Goal: Transaction & Acquisition: Purchase product/service

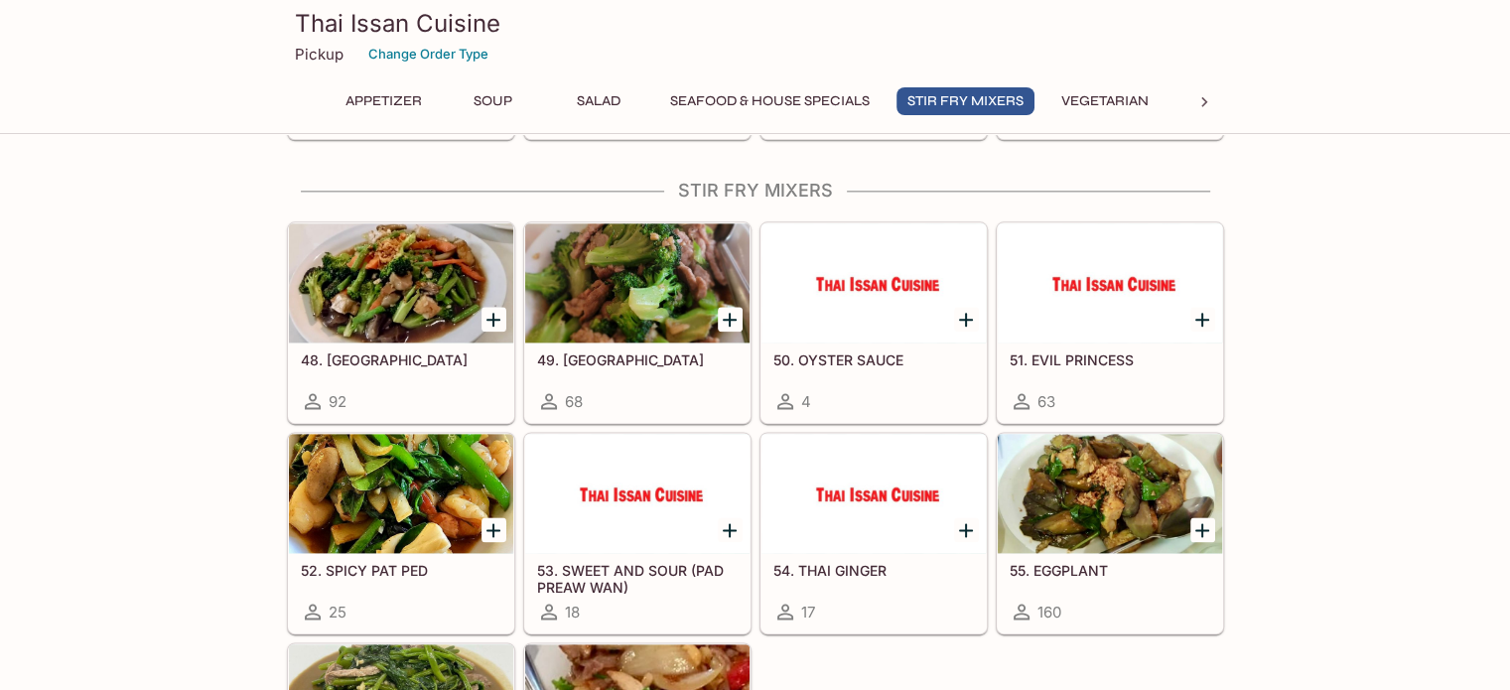
scroll to position [2482, 0]
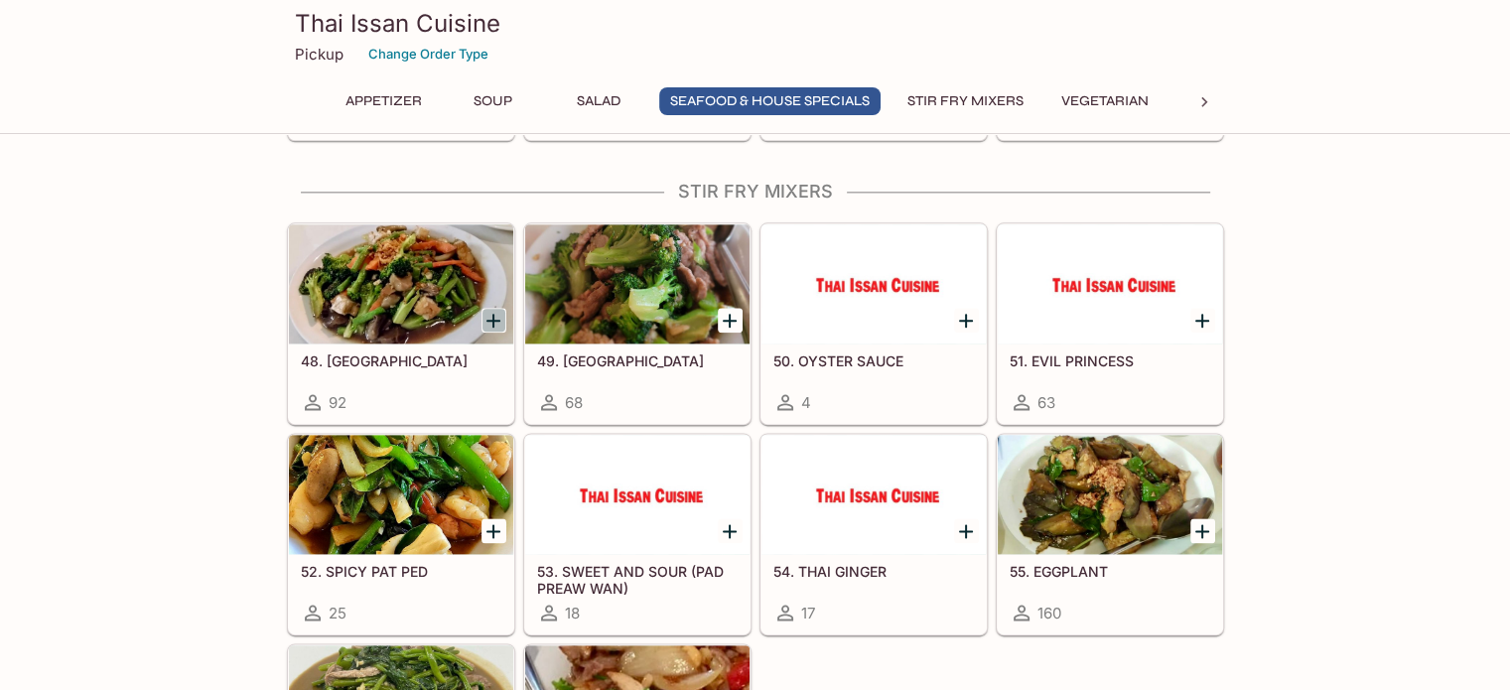
click at [492, 309] on icon "Add 48. GARLIC" at bounding box center [493, 321] width 24 height 24
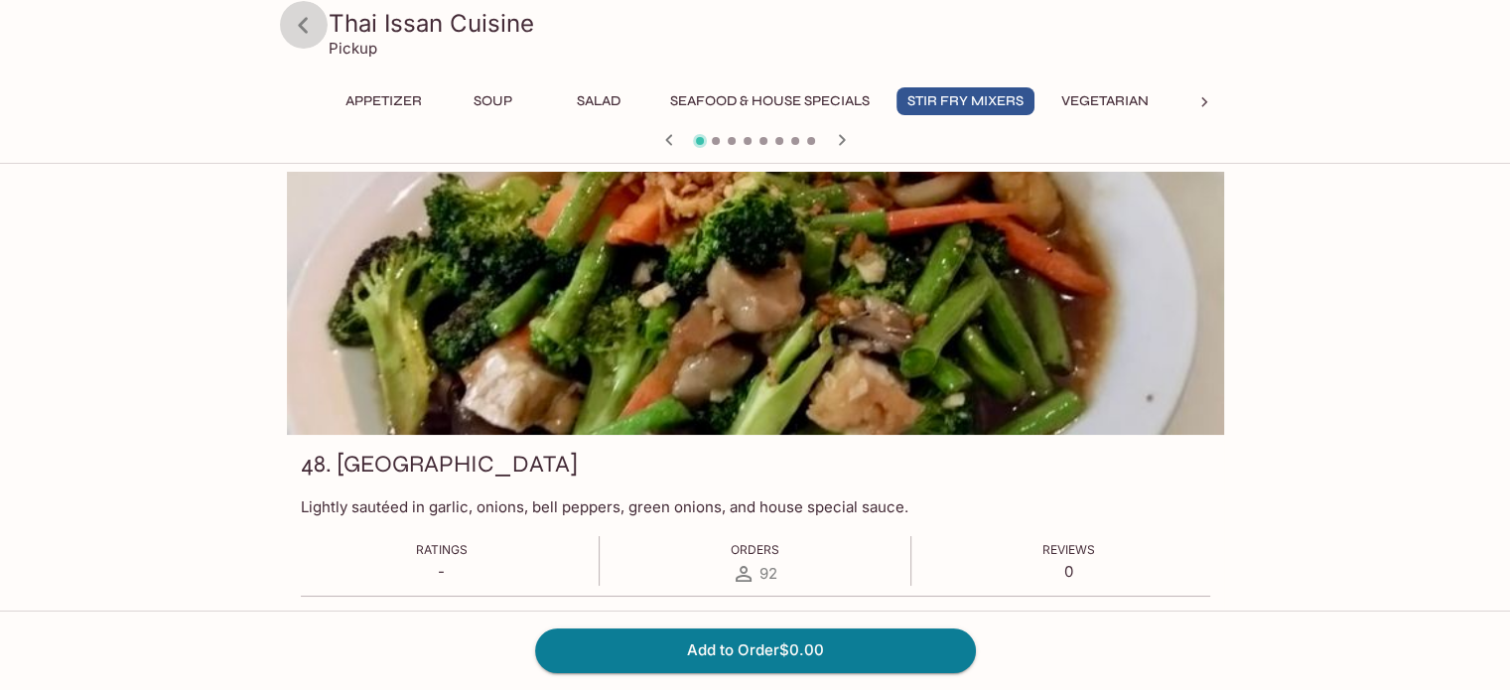
click at [298, 26] on icon at bounding box center [303, 25] width 35 height 35
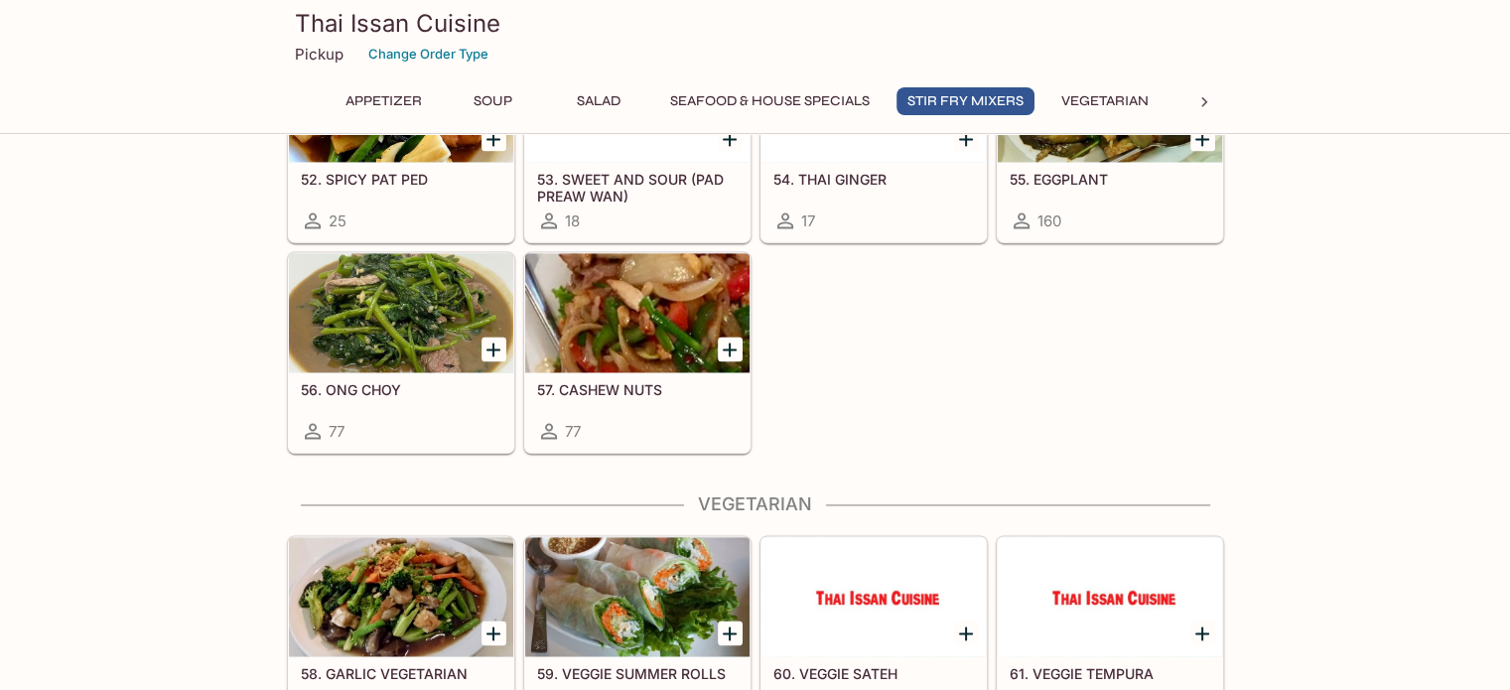
scroll to position [2879, 0]
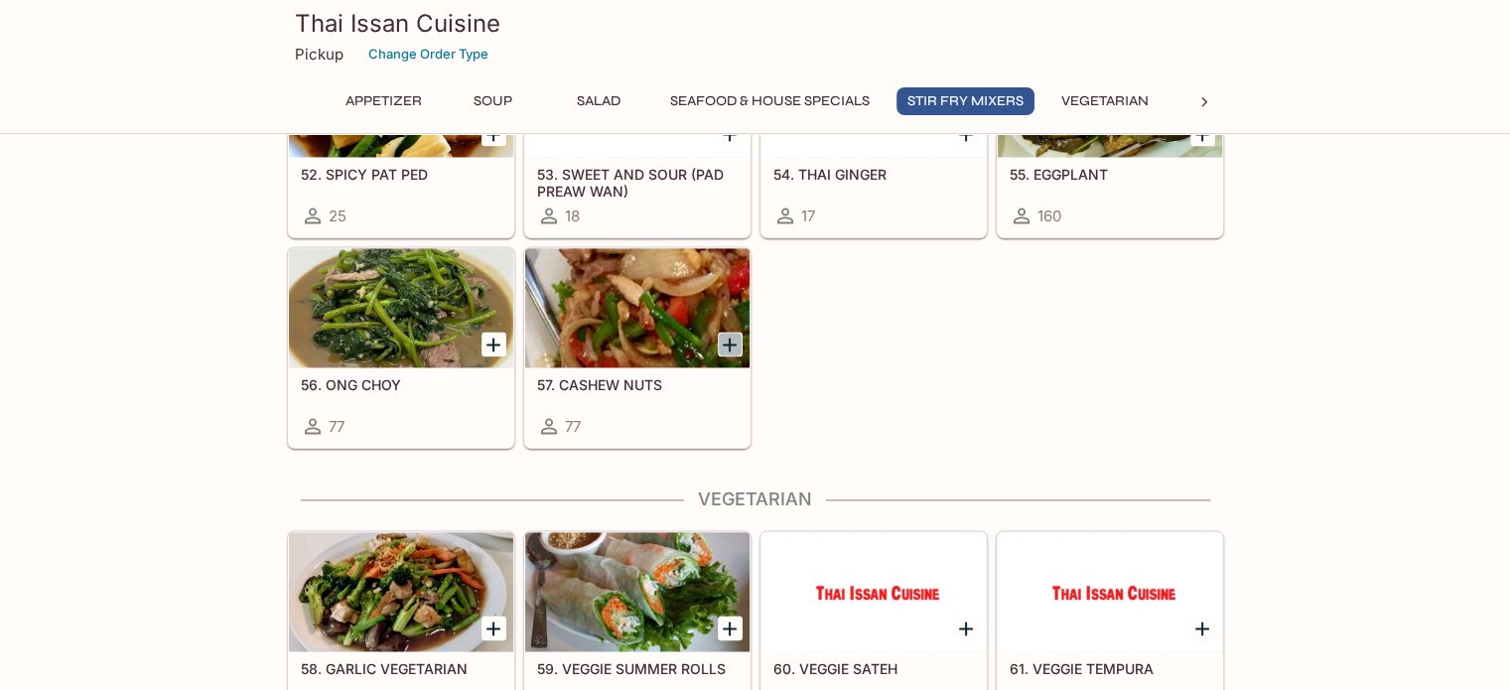
click at [727, 333] on icon "Add 57. CASHEW NUTS" at bounding box center [730, 345] width 24 height 24
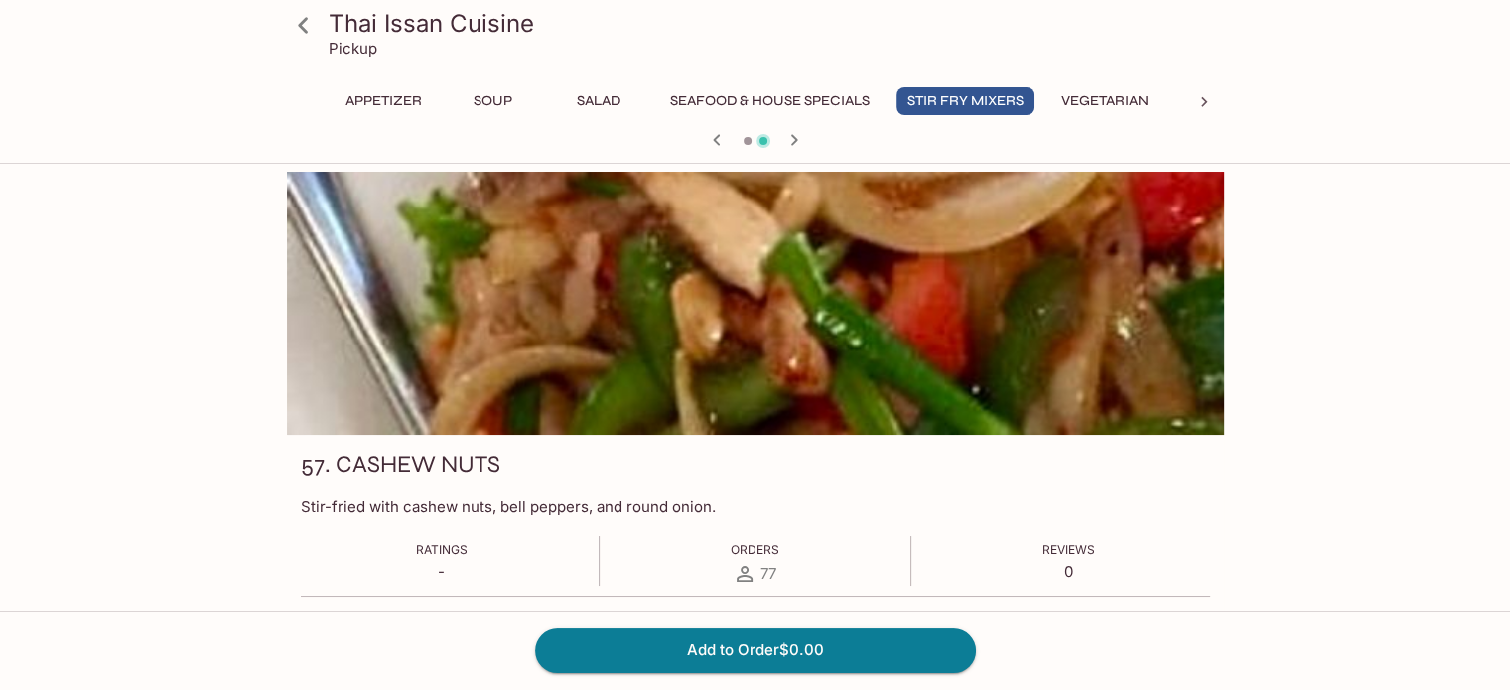
click at [298, 26] on icon at bounding box center [303, 25] width 10 height 16
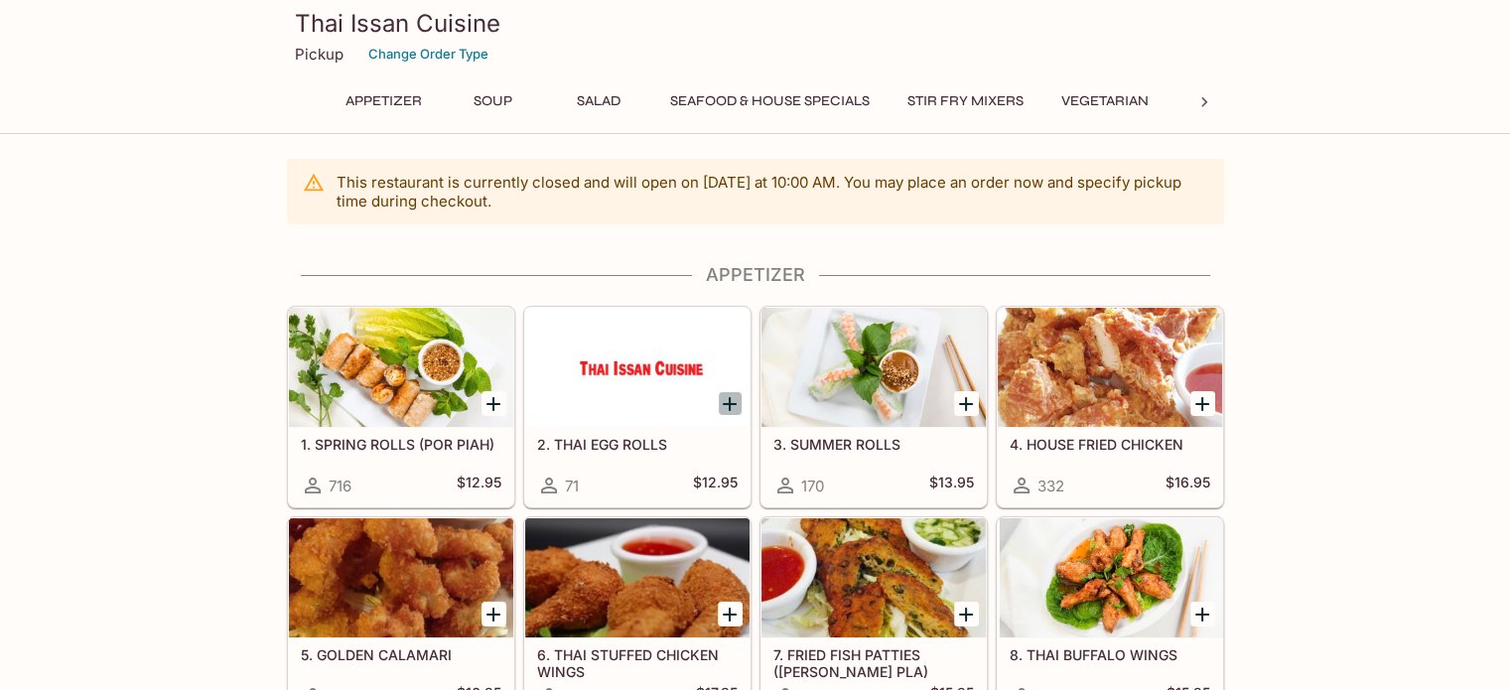
click at [726, 403] on icon "Add 2. THAI EGG ROLLS" at bounding box center [730, 404] width 14 height 14
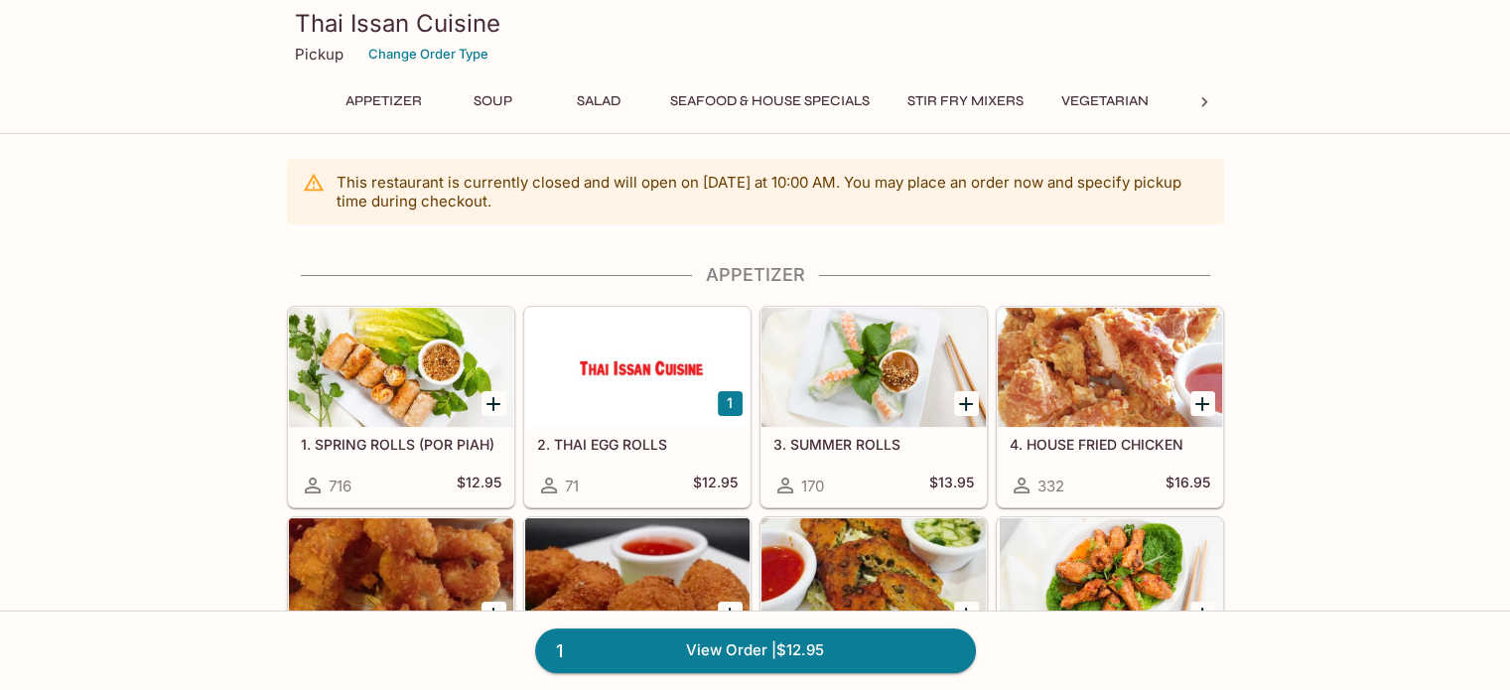
click at [731, 404] on button "1" at bounding box center [730, 403] width 25 height 25
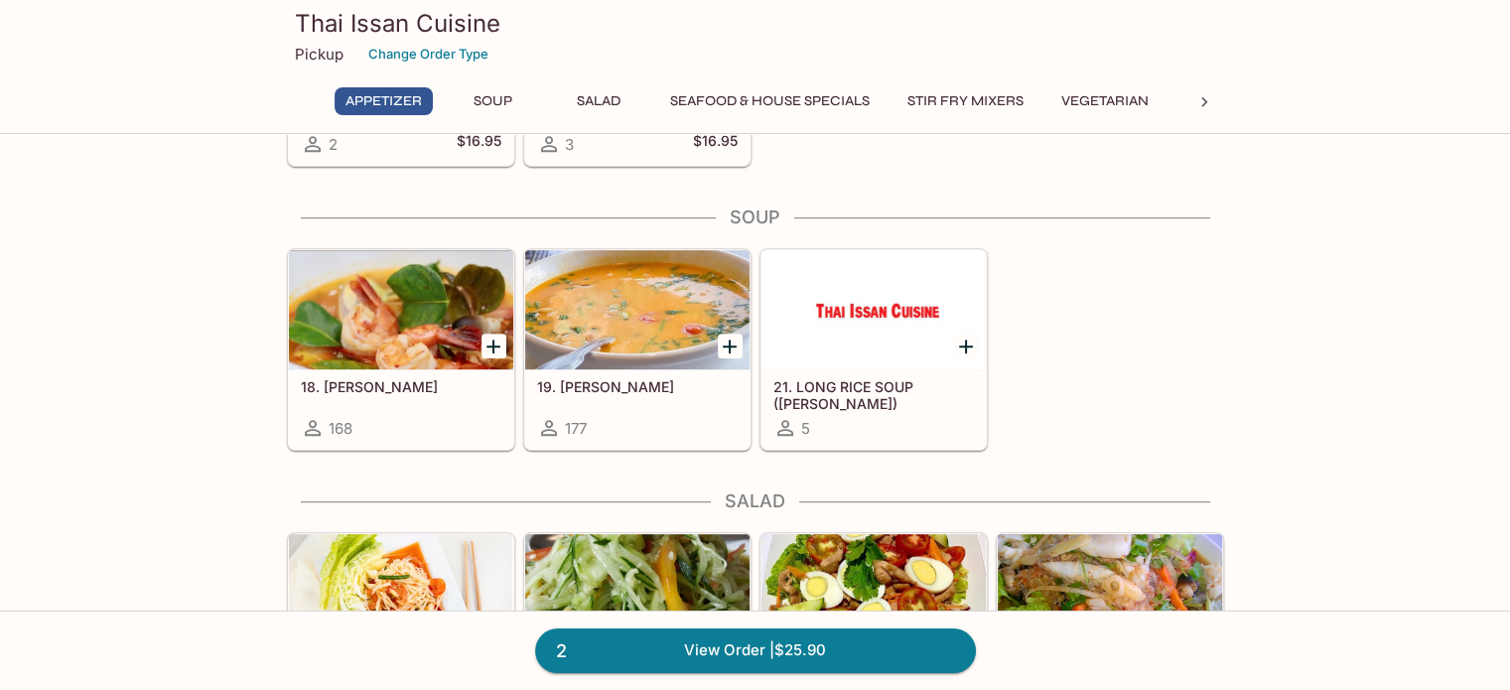
scroll to position [993, 0]
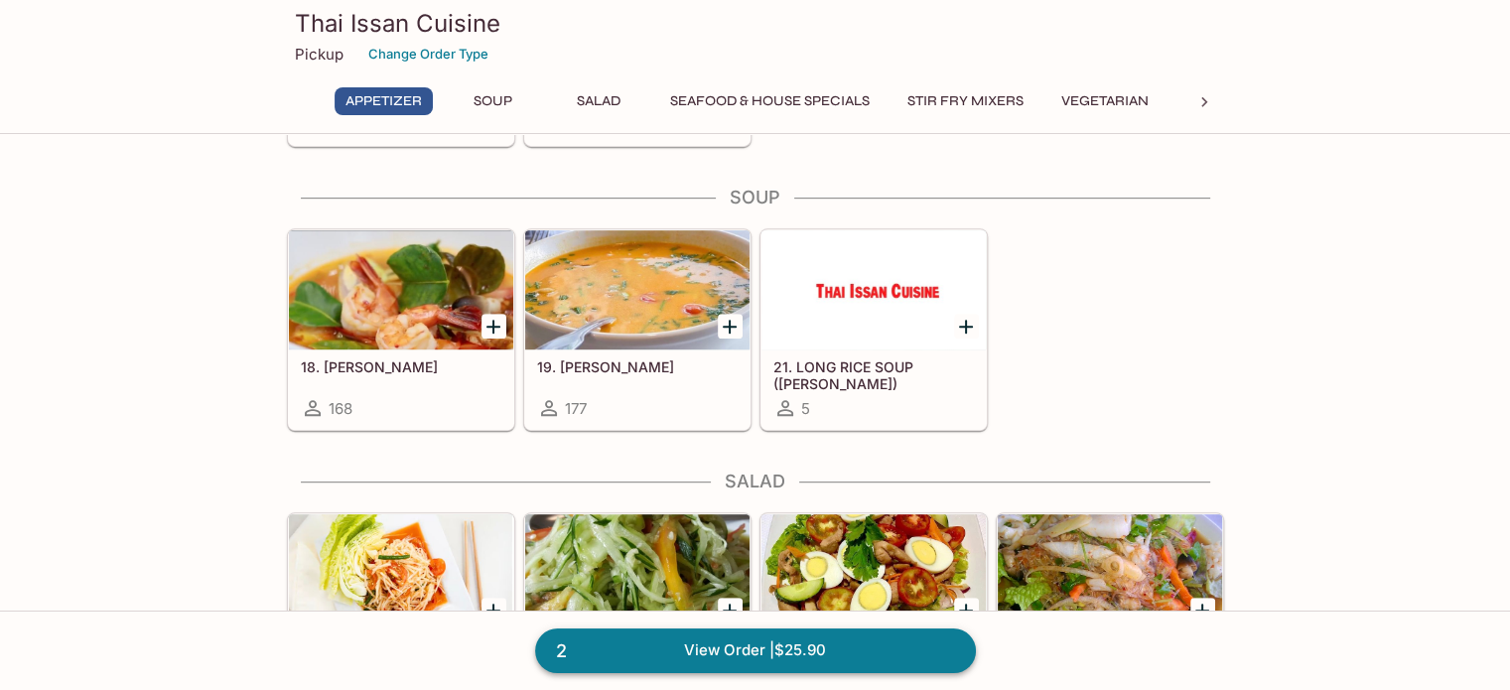
click at [801, 644] on link "2 View Order | $25.90" at bounding box center [755, 650] width 441 height 44
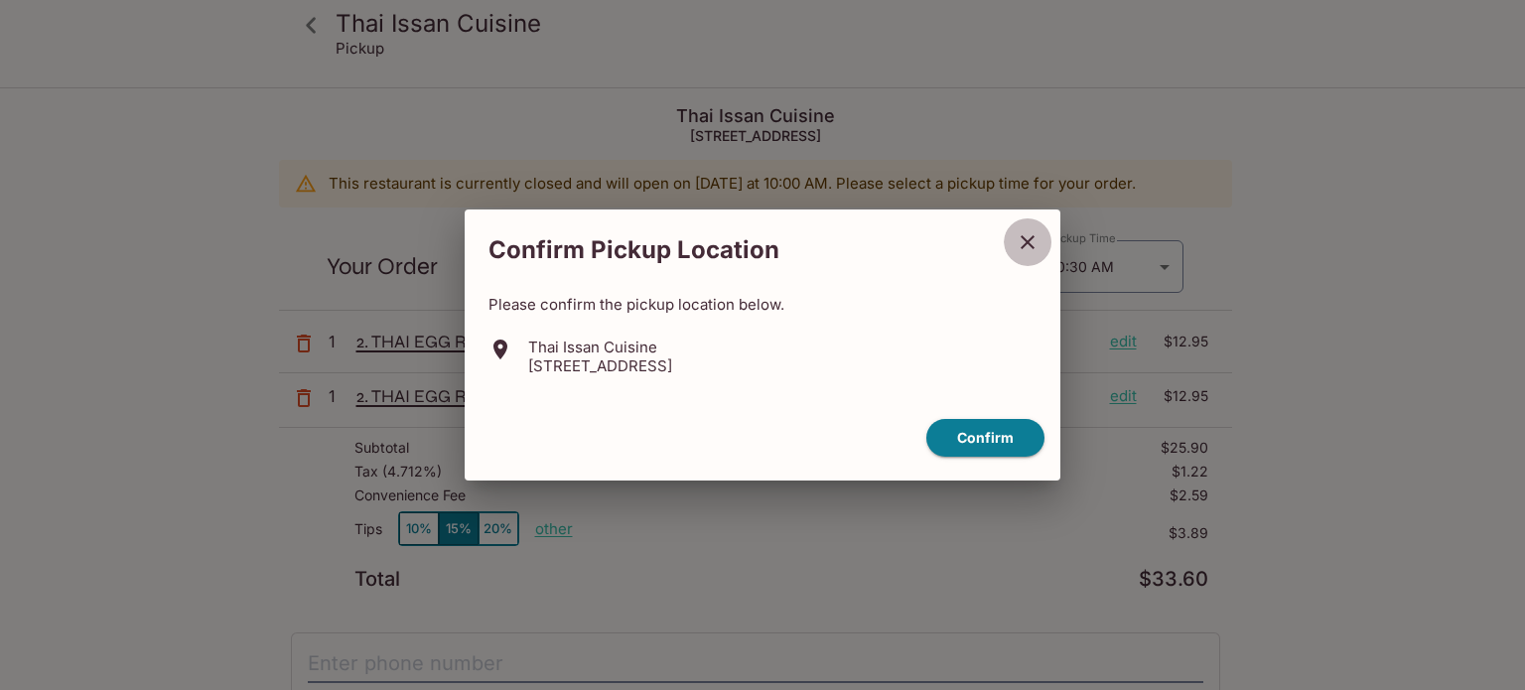
click at [1024, 235] on icon "close" at bounding box center [1028, 242] width 24 height 24
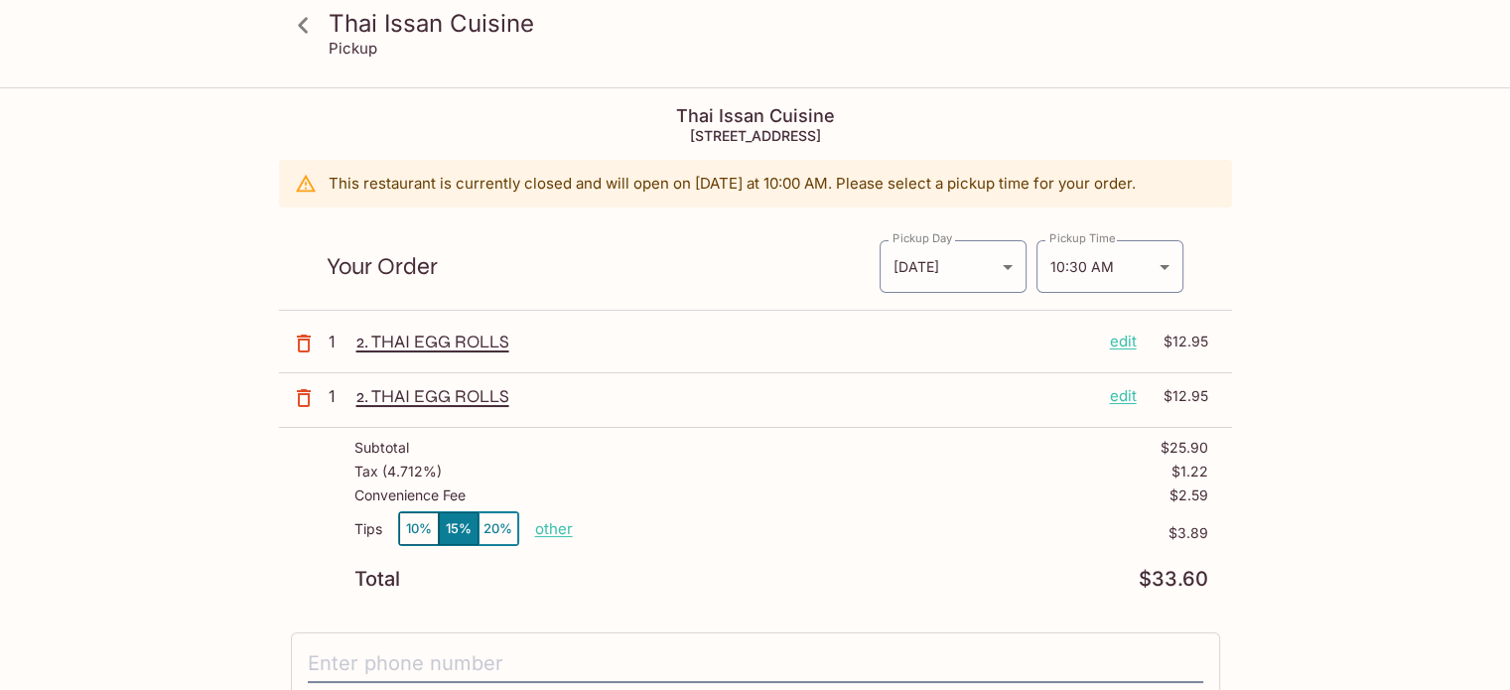
click at [1121, 341] on p "edit" at bounding box center [1123, 342] width 27 height 22
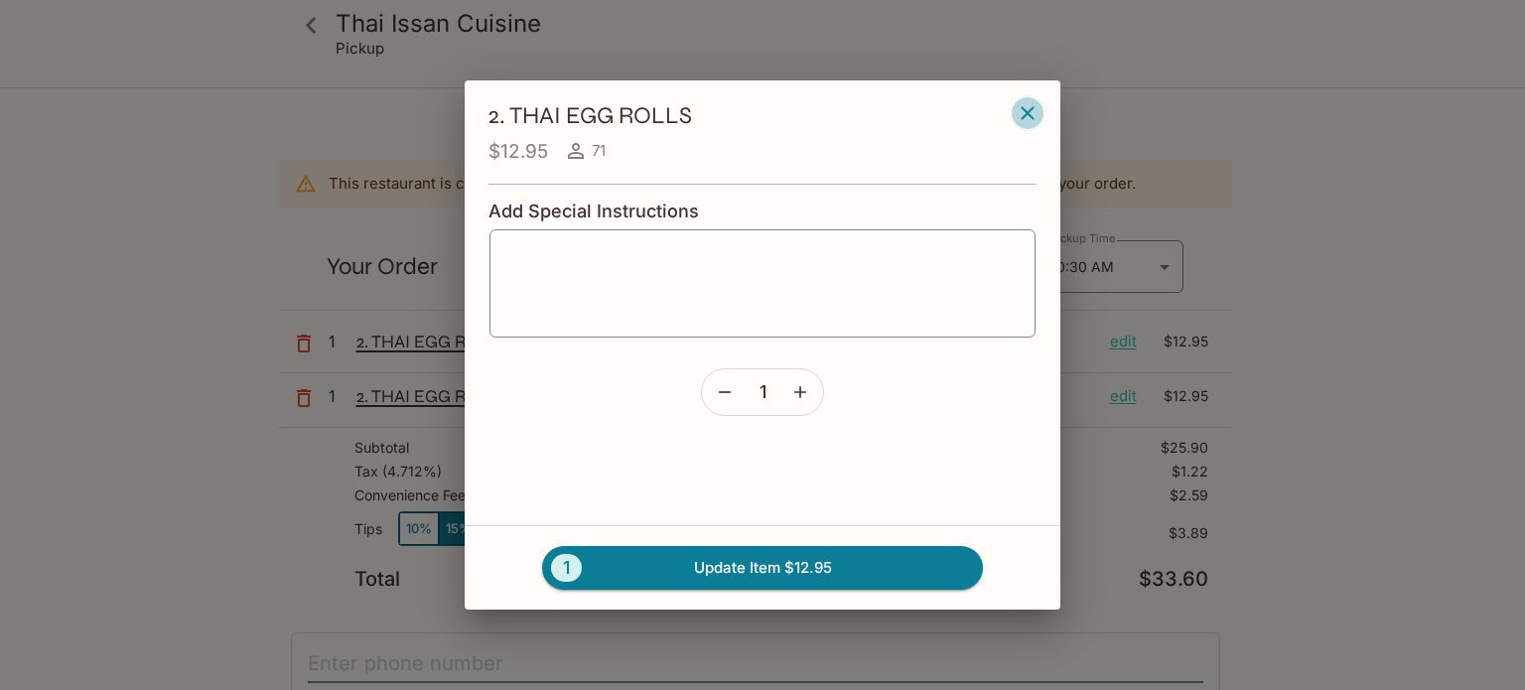
click at [1031, 110] on icon "button" at bounding box center [1027, 112] width 13 height 13
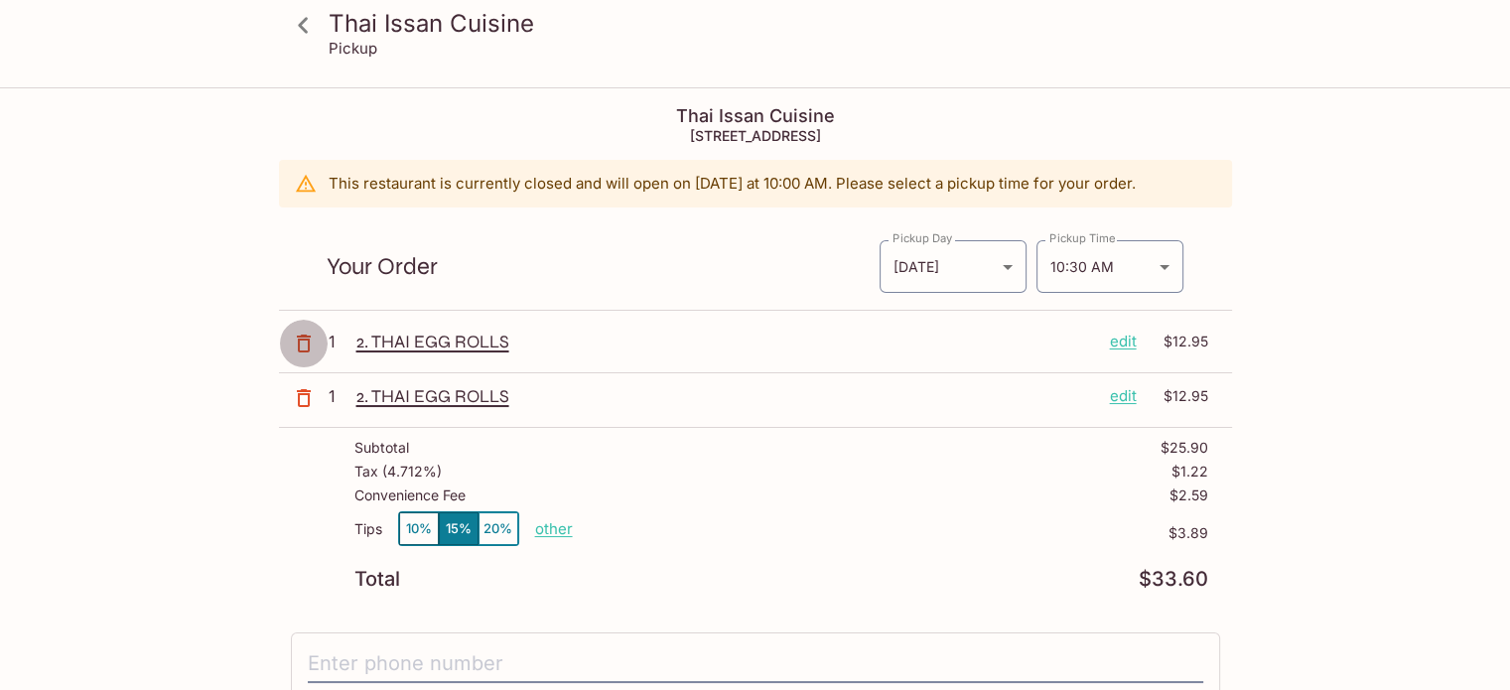
click at [302, 342] on icon "button" at bounding box center [304, 344] width 24 height 24
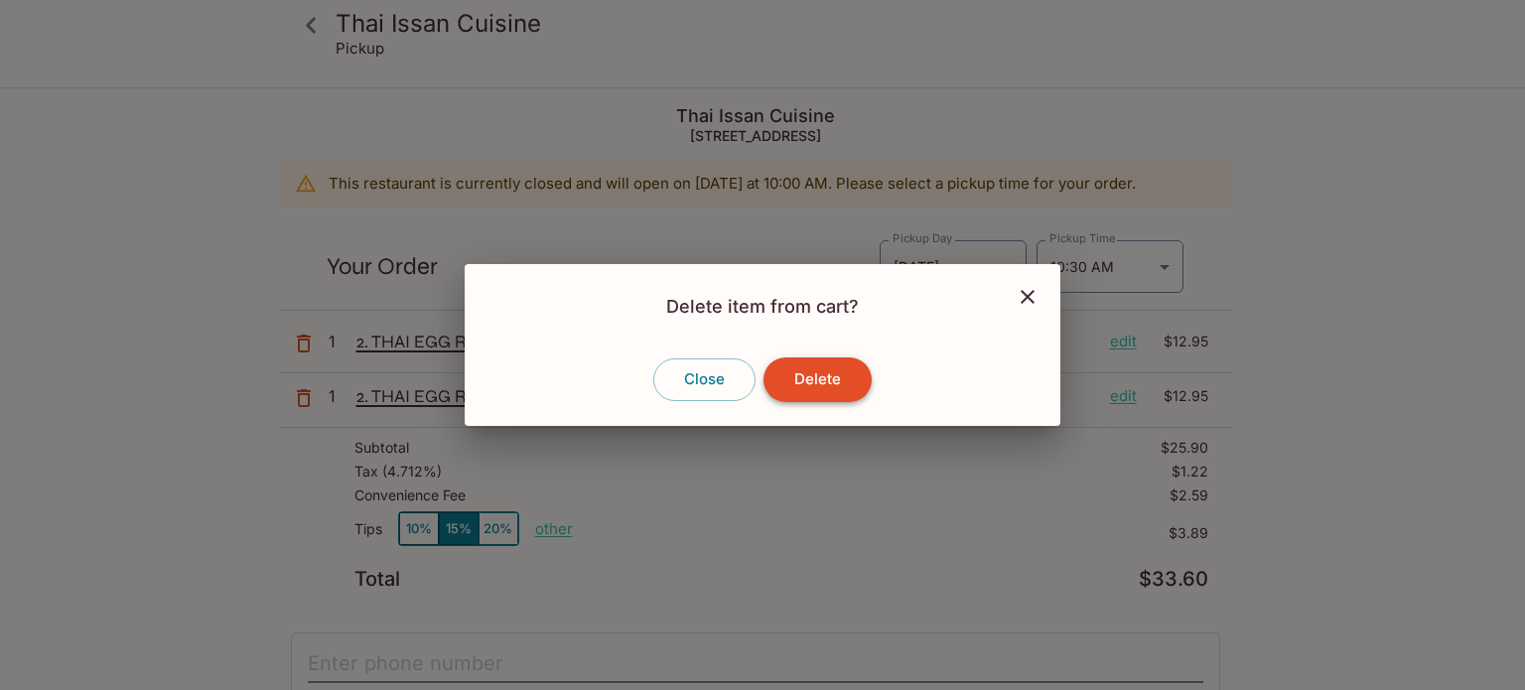
click at [812, 374] on button "Delete" at bounding box center [817, 379] width 108 height 44
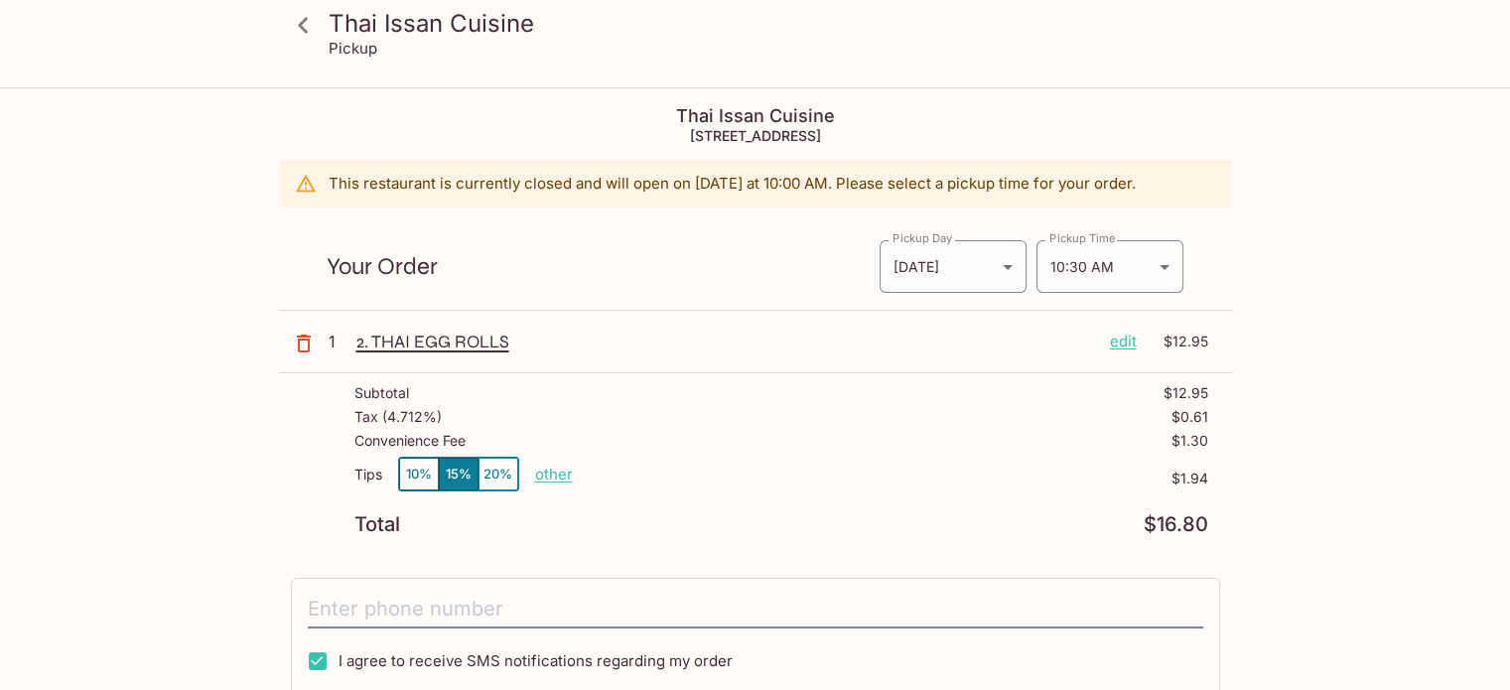
click at [303, 337] on icon "button" at bounding box center [304, 344] width 14 height 18
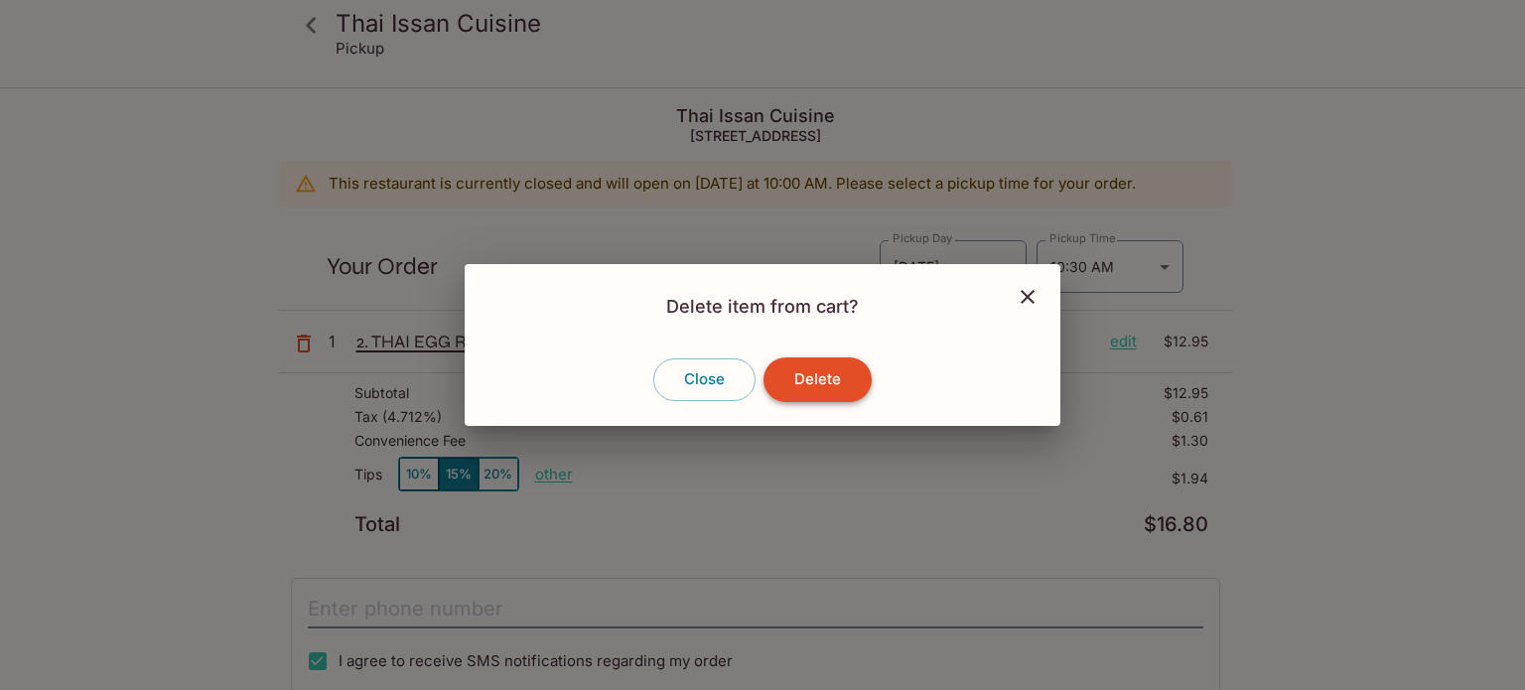
click at [809, 387] on button "Delete" at bounding box center [817, 379] width 108 height 44
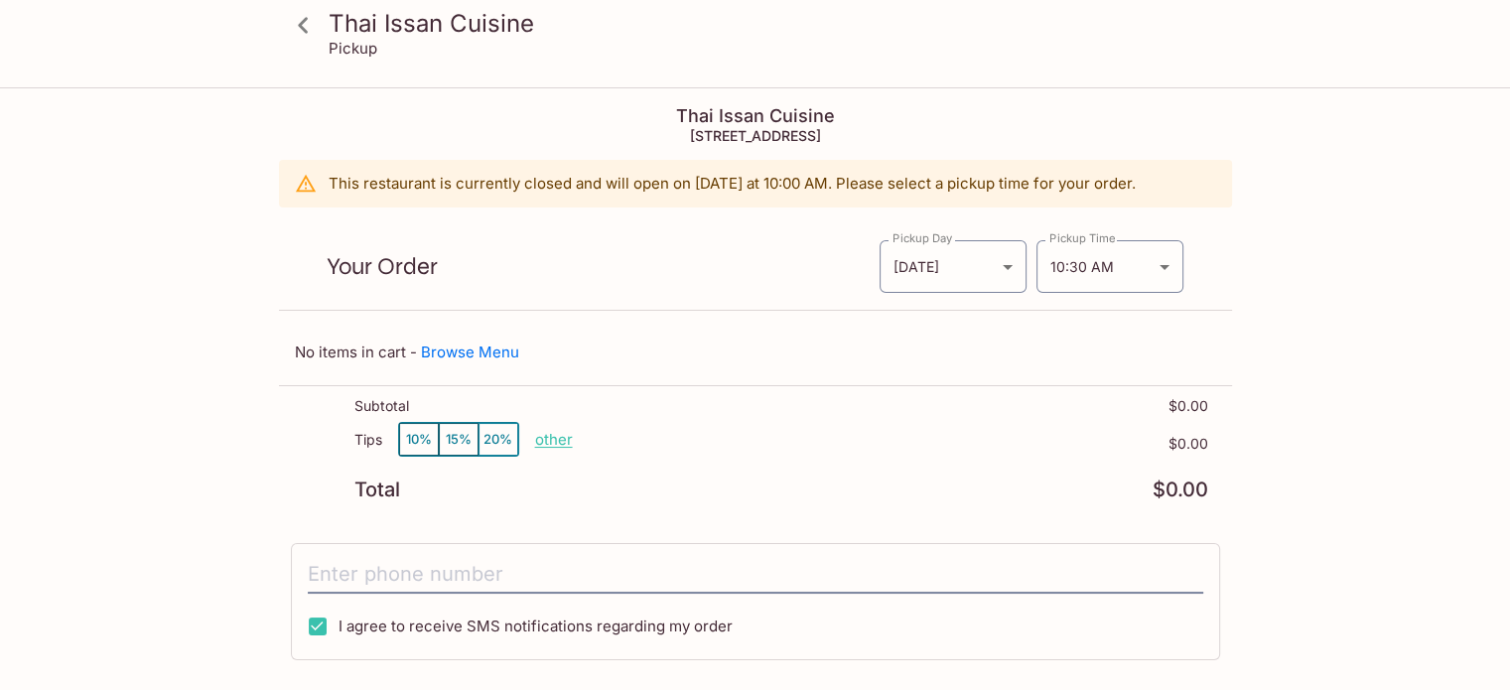
click at [300, 22] on icon at bounding box center [303, 25] width 10 height 16
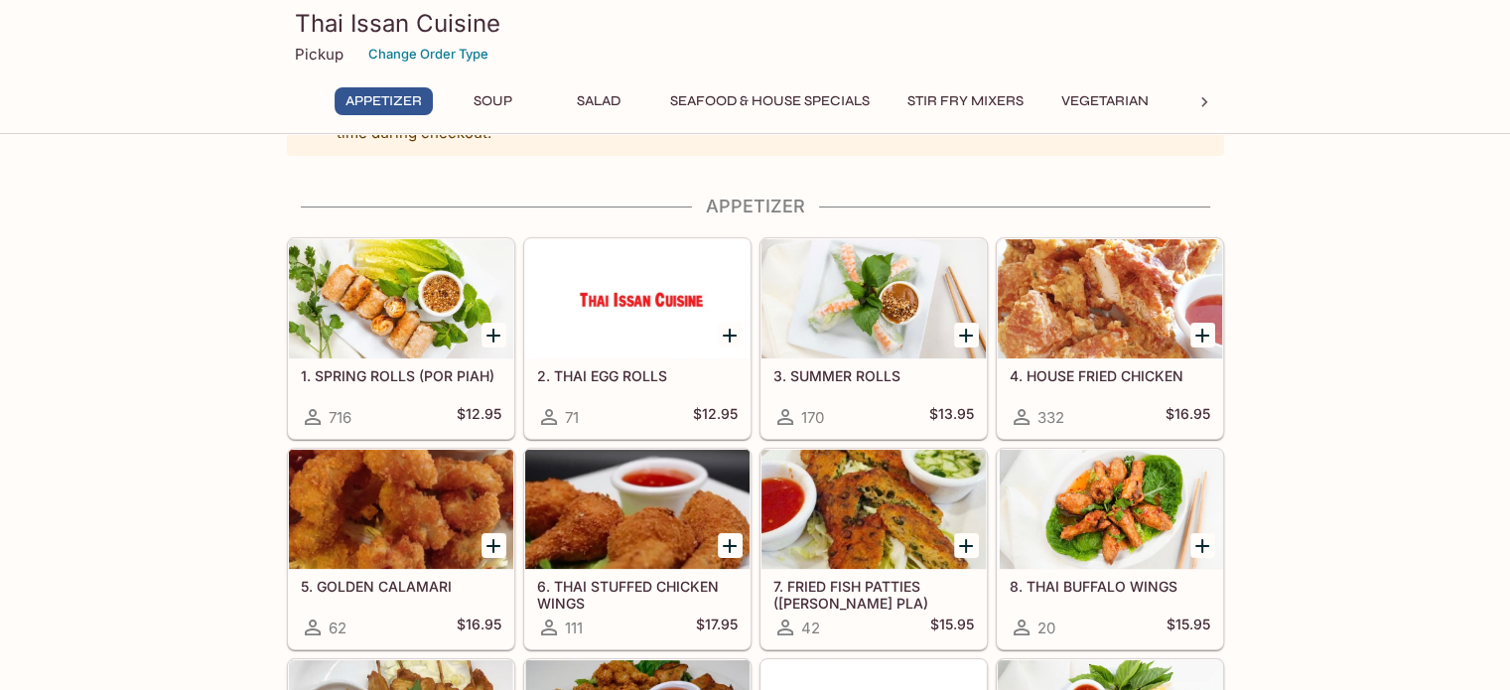
scroll to position [99, 0]
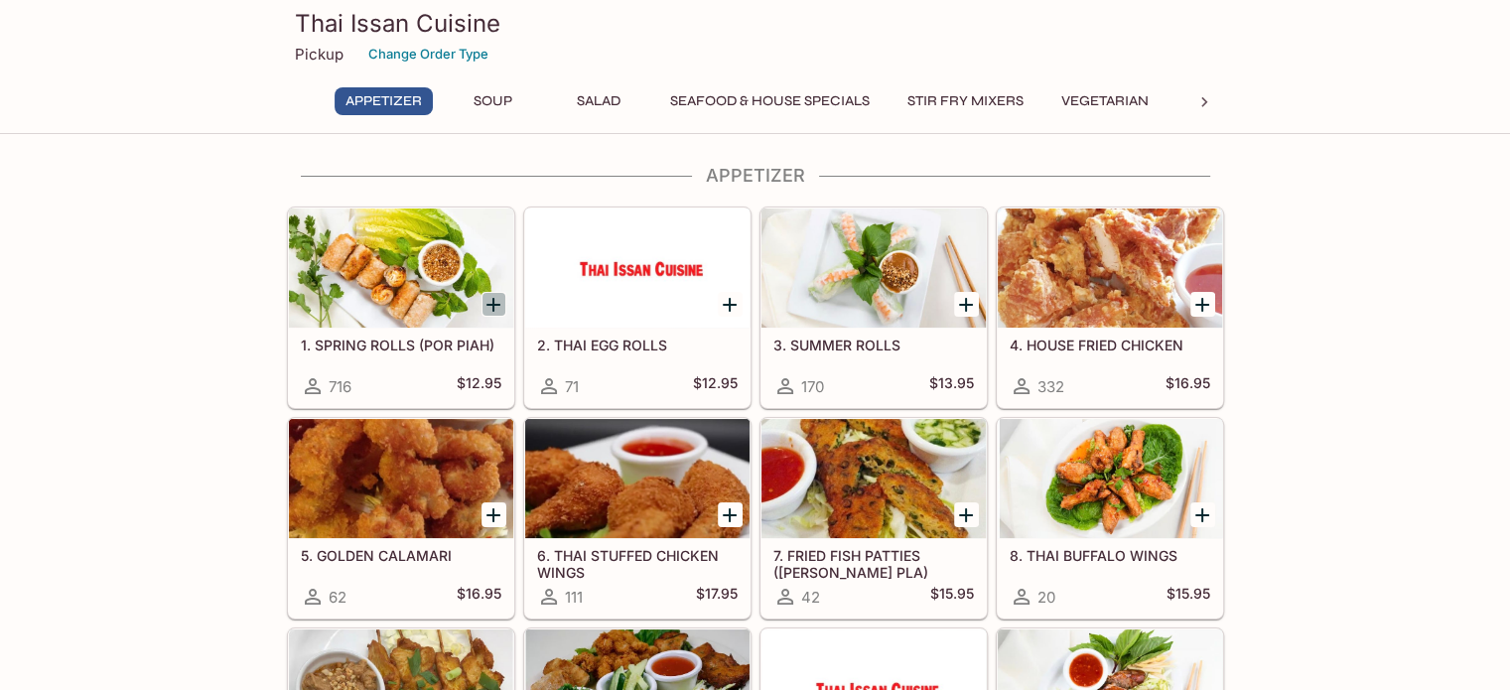
click at [492, 299] on icon "Add 1. SPRING ROLLS (POR PIAH)" at bounding box center [493, 305] width 24 height 24
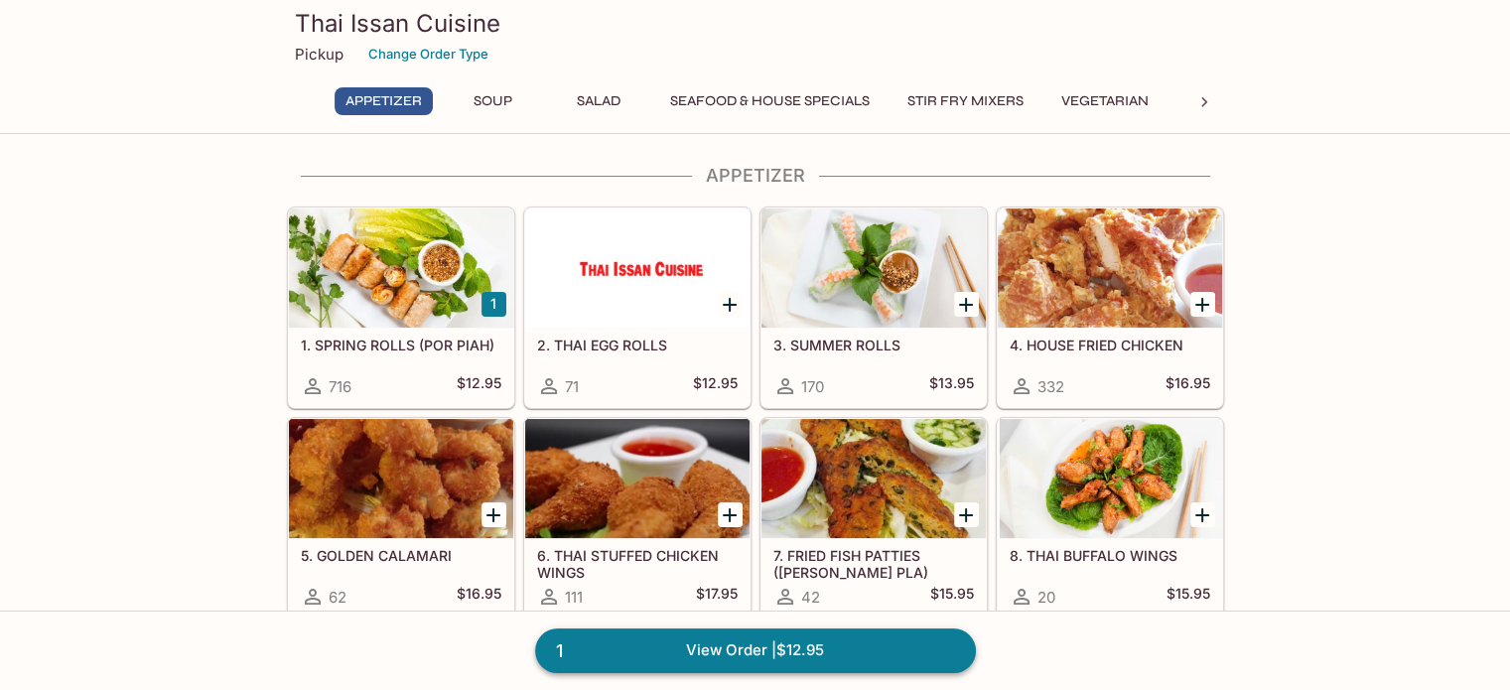
click at [746, 650] on link "1 View Order | $12.95" at bounding box center [755, 650] width 441 height 44
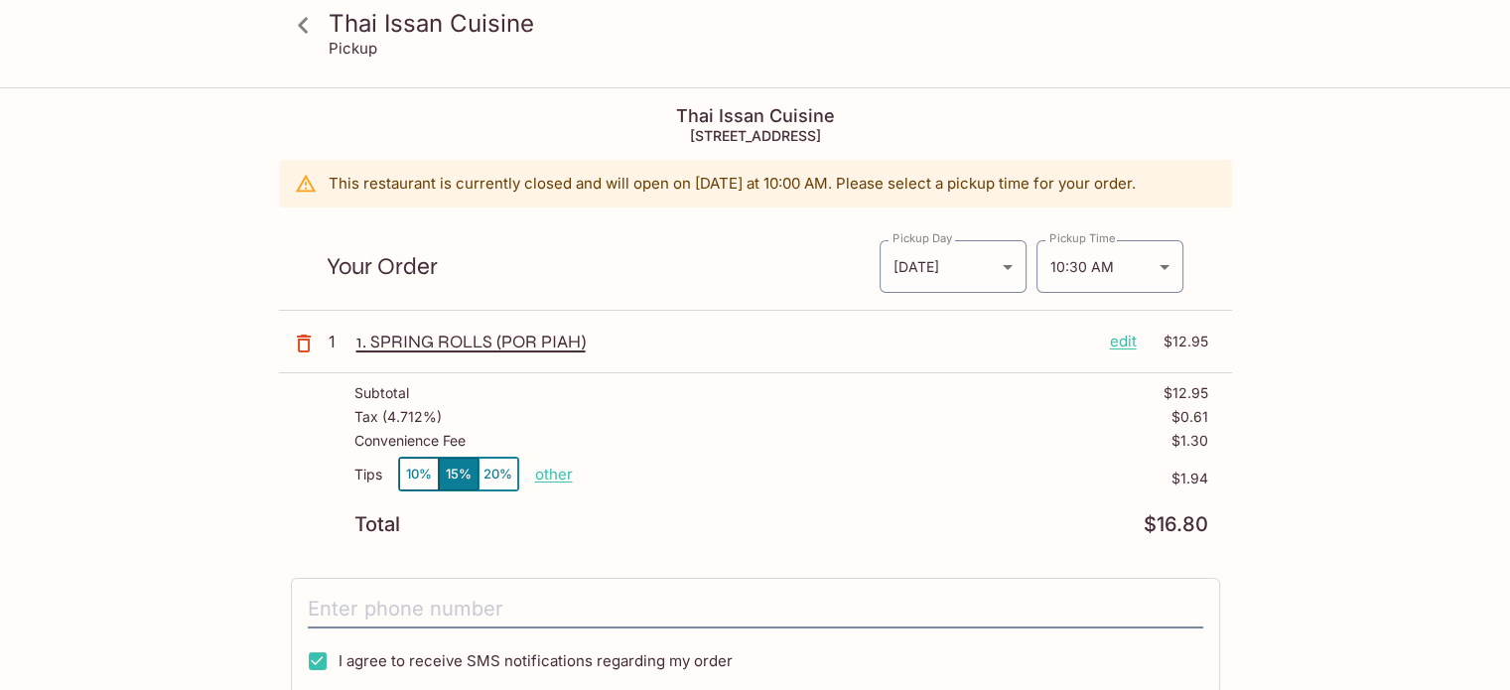
click at [300, 344] on icon "button" at bounding box center [304, 344] width 24 height 24
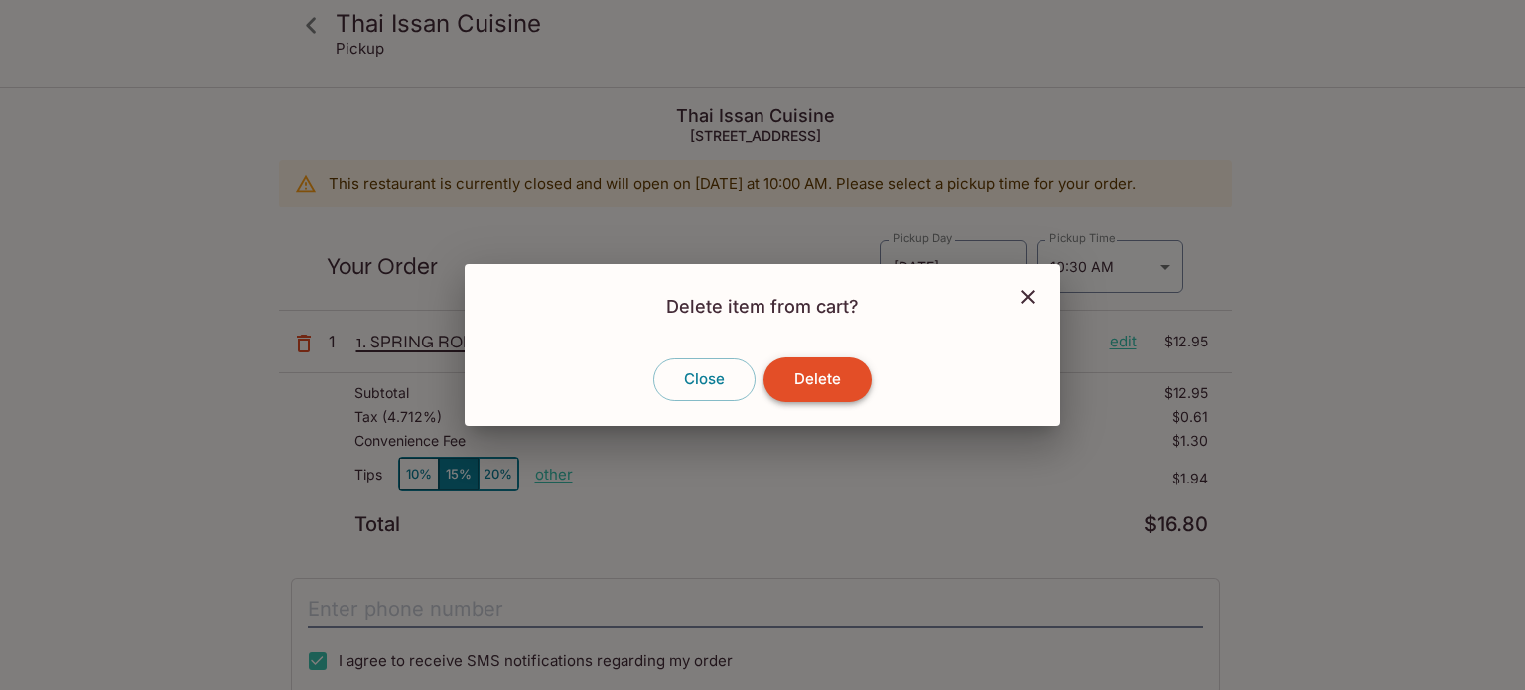
click at [831, 374] on button "Delete" at bounding box center [817, 379] width 108 height 44
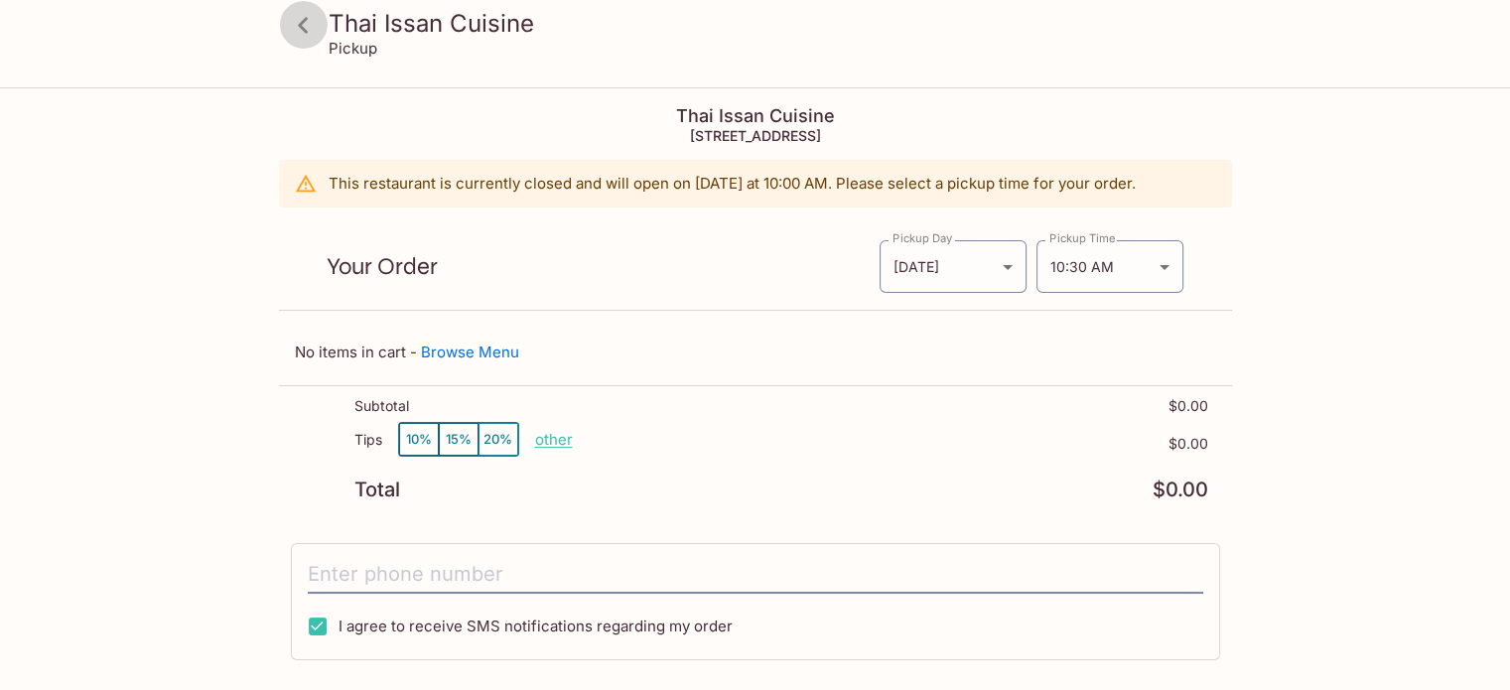
click at [303, 29] on icon at bounding box center [303, 25] width 10 height 16
